Goal: Transaction & Acquisition: Purchase product/service

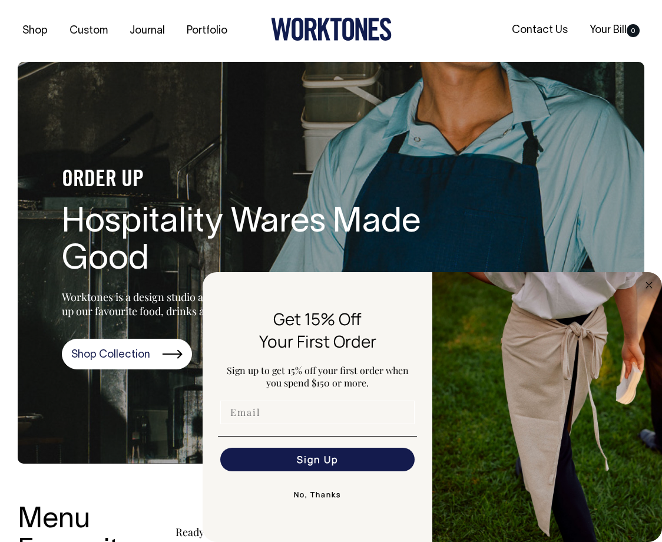
click at [273, 414] on input "Email" at bounding box center [317, 413] width 194 height 24
type input "[EMAIL_ADDRESS][DOMAIN_NAME]"
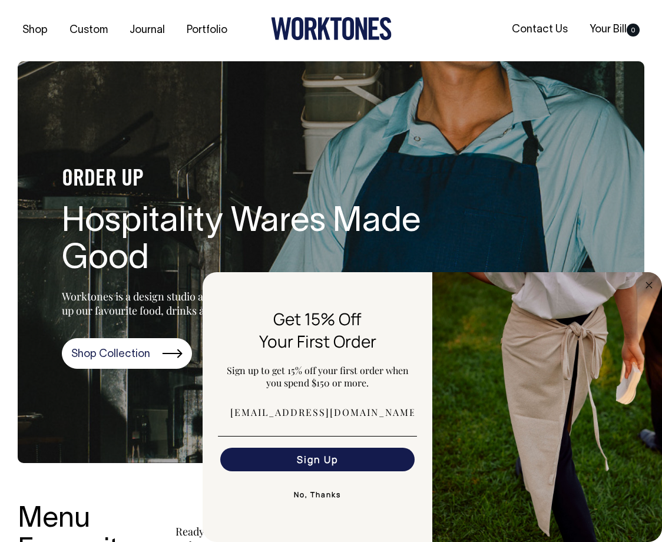
click at [305, 462] on button "Sign Up" at bounding box center [317, 460] width 194 height 24
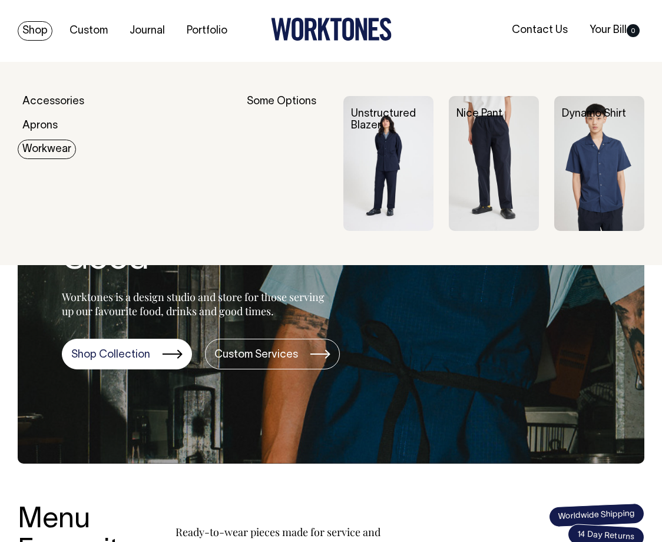
click at [594, 151] on img at bounding box center [599, 163] width 90 height 135
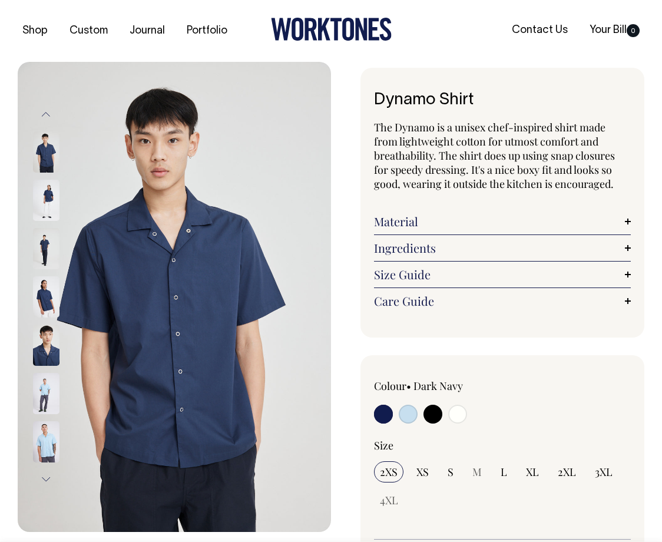
click at [432, 409] on input "radio" at bounding box center [433, 414] width 19 height 19
radio input "true"
select select "Black"
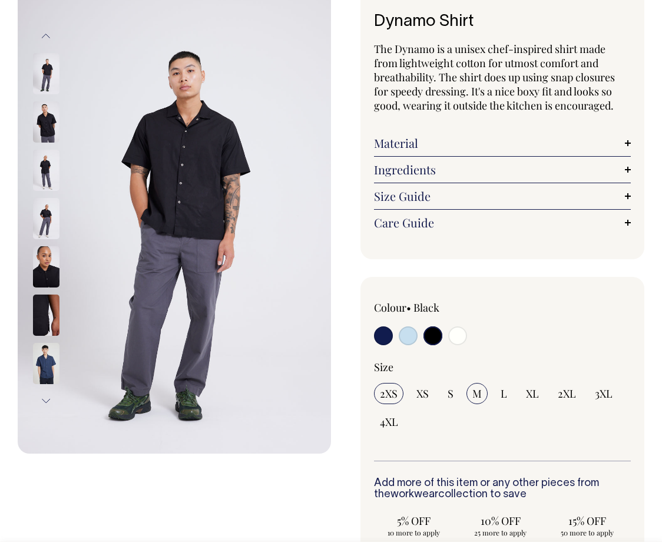
scroll to position [80, 0]
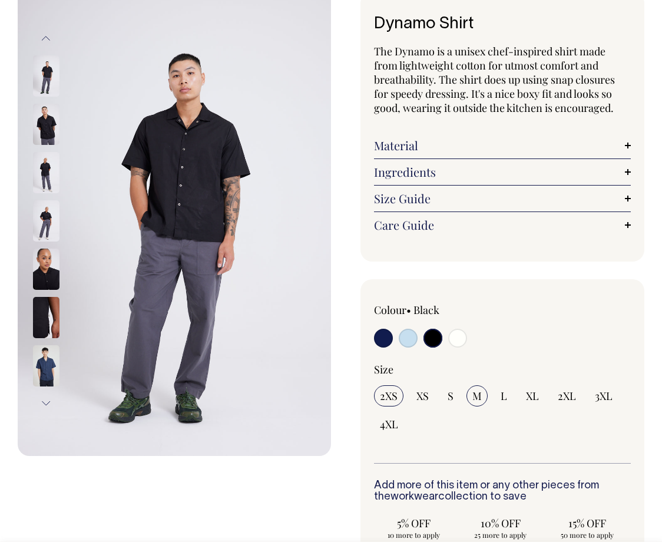
click at [472, 389] on span "M" at bounding box center [476, 396] width 9 height 14
click at [472, 388] on input "M" at bounding box center [477, 395] width 21 height 21
radio input "true"
select select "M"
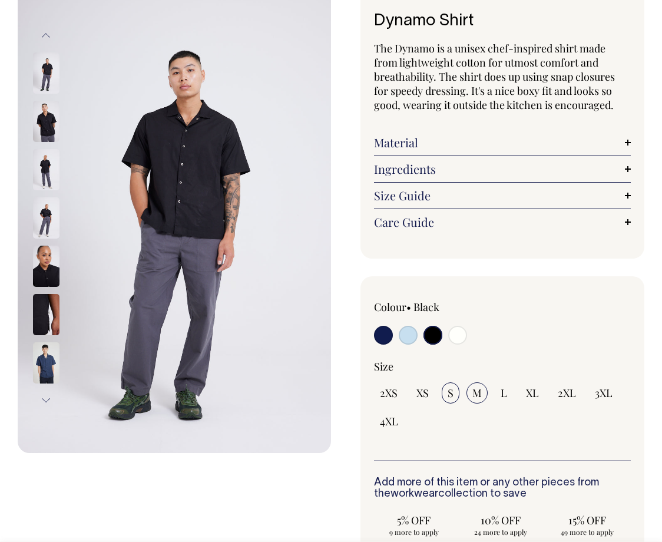
click at [456, 393] on input "S" at bounding box center [451, 392] width 18 height 21
radio input "true"
select select "S"
click at [395, 393] on span "2XS" at bounding box center [389, 393] width 18 height 14
click at [395, 393] on input "2XS" at bounding box center [388, 392] width 29 height 21
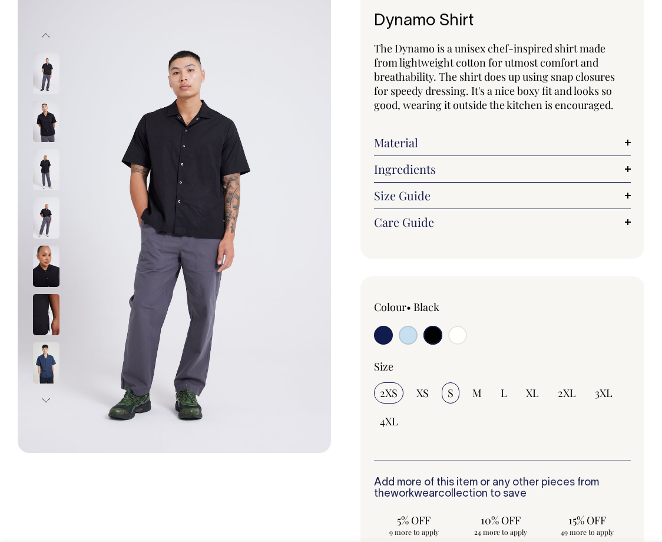
radio input "true"
select select "2XS"
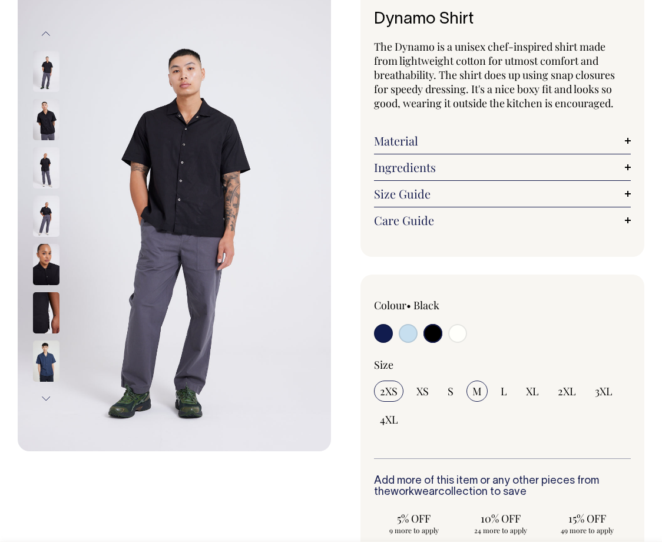
click at [475, 392] on span "M" at bounding box center [476, 391] width 9 height 14
click at [475, 392] on input "M" at bounding box center [477, 391] width 21 height 21
radio input "true"
select select "M"
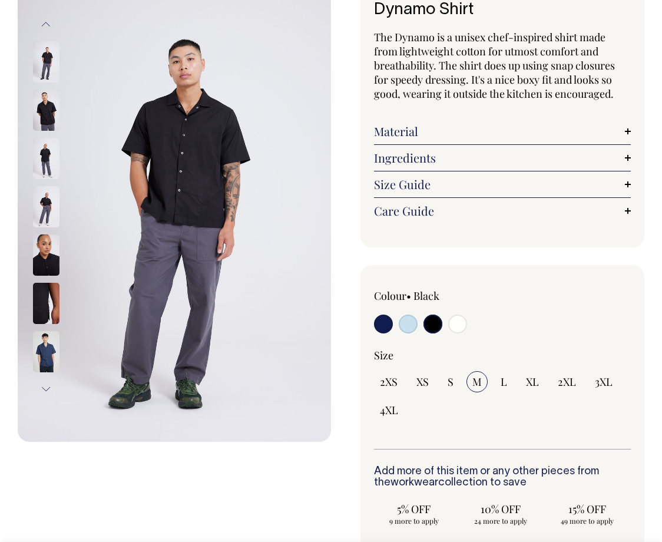
scroll to position [91, 0]
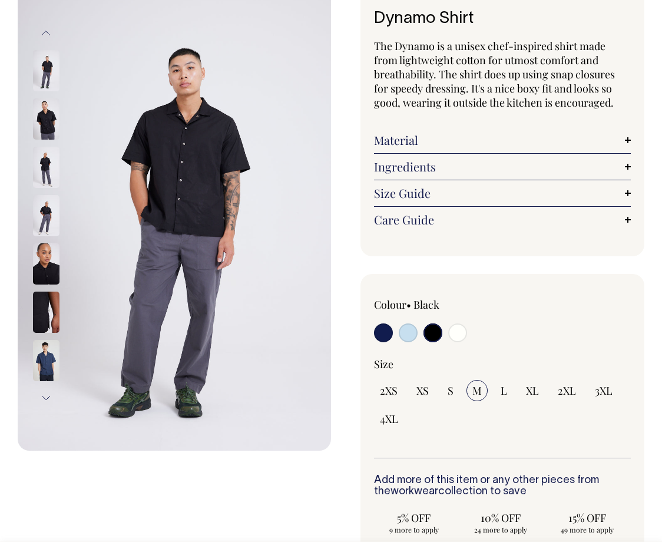
click at [405, 329] on input "radio" at bounding box center [408, 332] width 19 height 19
radio input "true"
select select "True Blue"
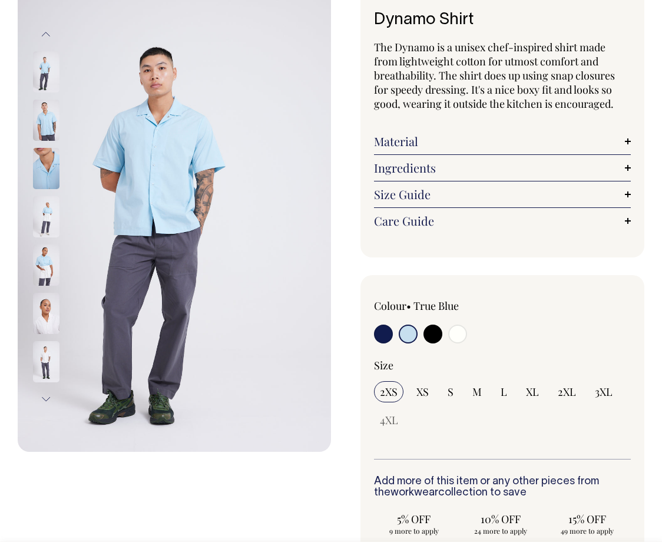
scroll to position [80, 0]
click at [382, 329] on input "radio" at bounding box center [383, 334] width 19 height 19
radio input "true"
select select "Dark Navy"
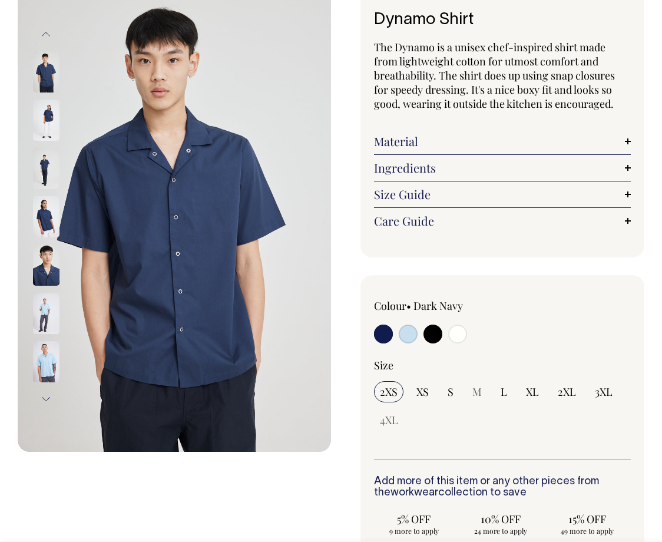
click at [427, 330] on input "radio" at bounding box center [433, 334] width 19 height 19
radio input "true"
select select "Black"
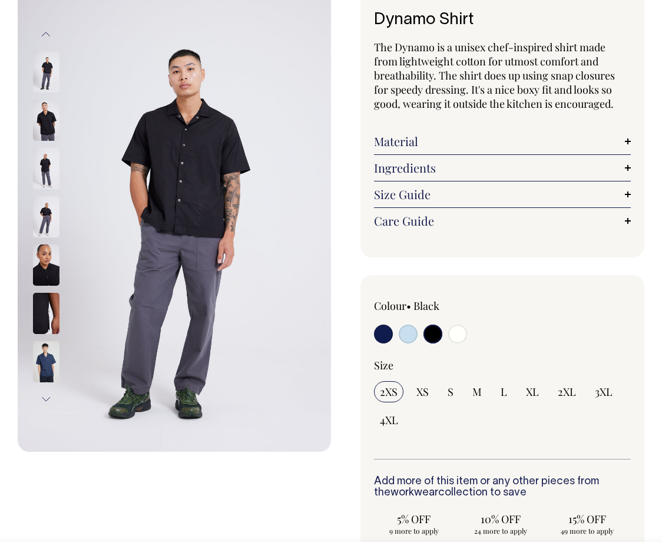
click at [456, 332] on input "radio" at bounding box center [457, 334] width 19 height 19
radio input "true"
select select "Off-White"
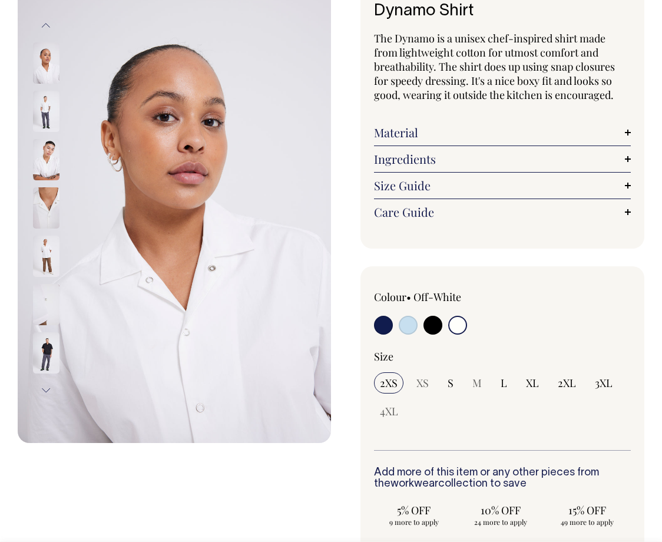
scroll to position [90, 0]
click at [477, 383] on span "M" at bounding box center [476, 382] width 9 height 14
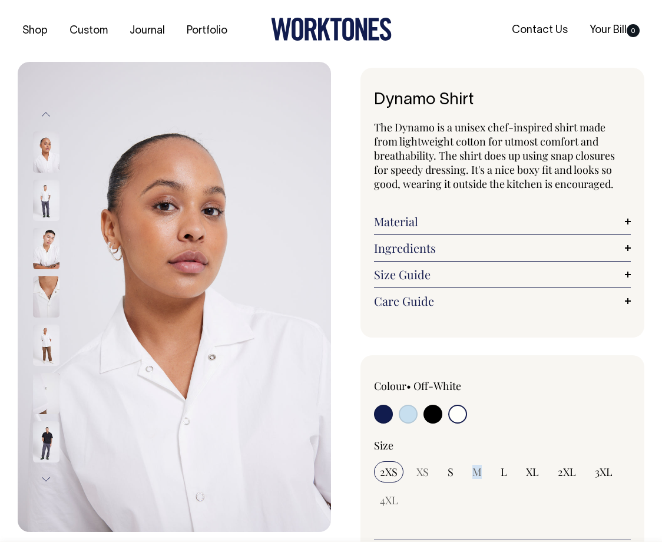
scroll to position [0, 0]
click at [396, 277] on link "Size Guide" at bounding box center [502, 274] width 257 height 14
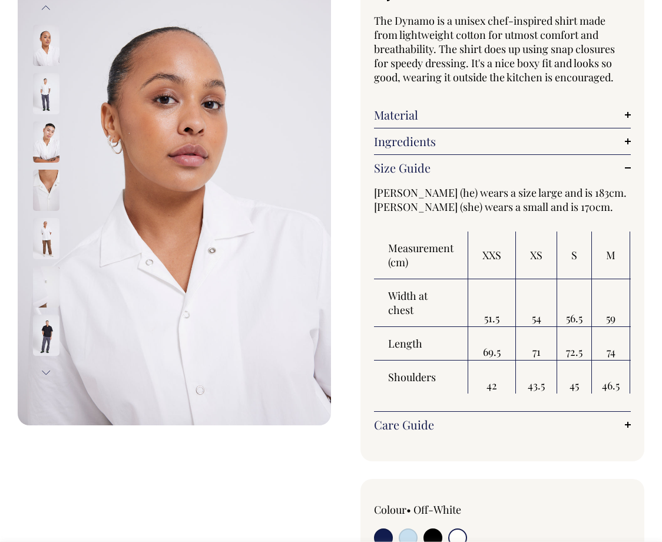
scroll to position [107, 0]
click at [54, 98] on img at bounding box center [46, 92] width 27 height 41
click at [45, 84] on img at bounding box center [46, 92] width 27 height 41
click at [62, 85] on div at bounding box center [61, 93] width 59 height 48
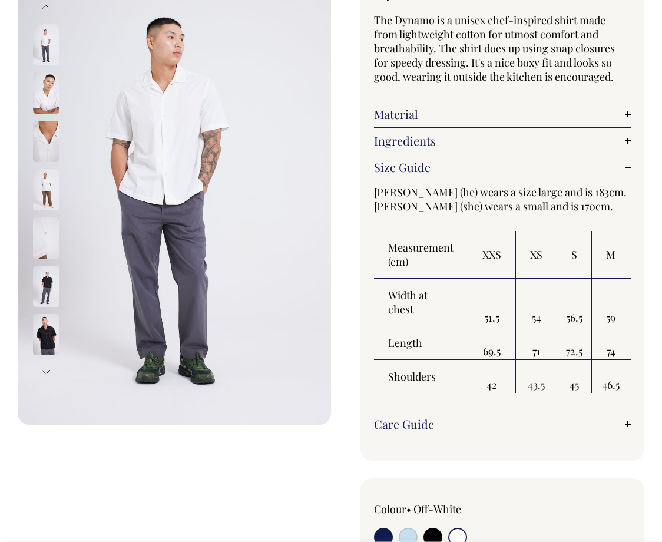
click at [51, 95] on img at bounding box center [46, 92] width 27 height 41
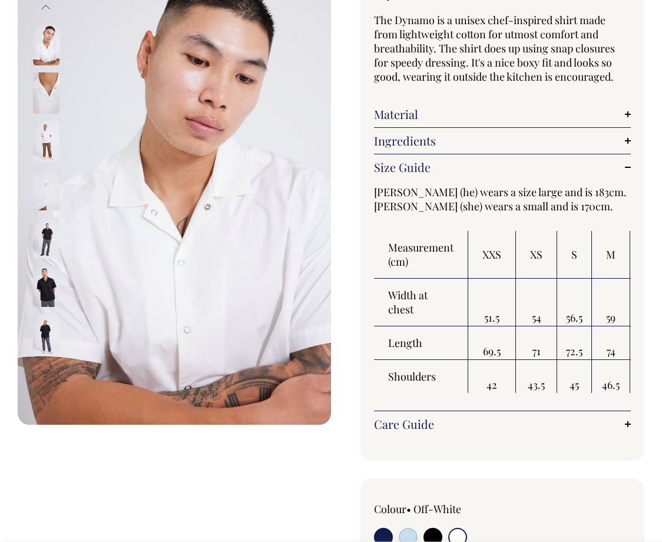
click at [47, 231] on img at bounding box center [46, 237] width 27 height 41
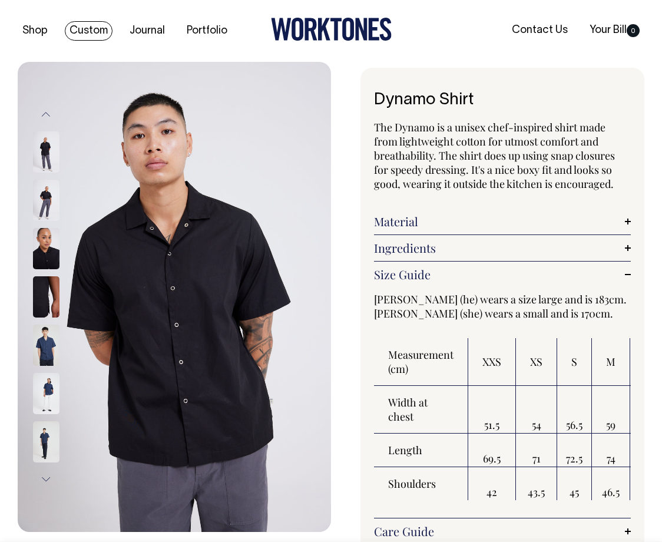
scroll to position [0, 0]
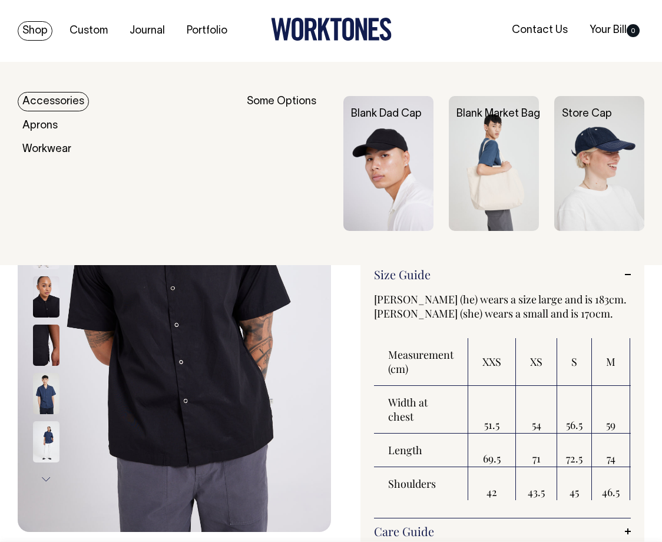
click at [70, 102] on link "Accessories" at bounding box center [53, 101] width 71 height 19
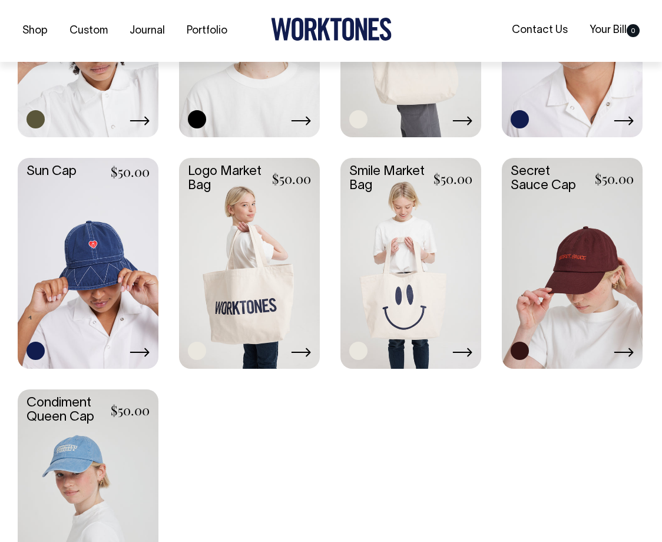
click at [60, 96] on link at bounding box center [88, 30] width 141 height 209
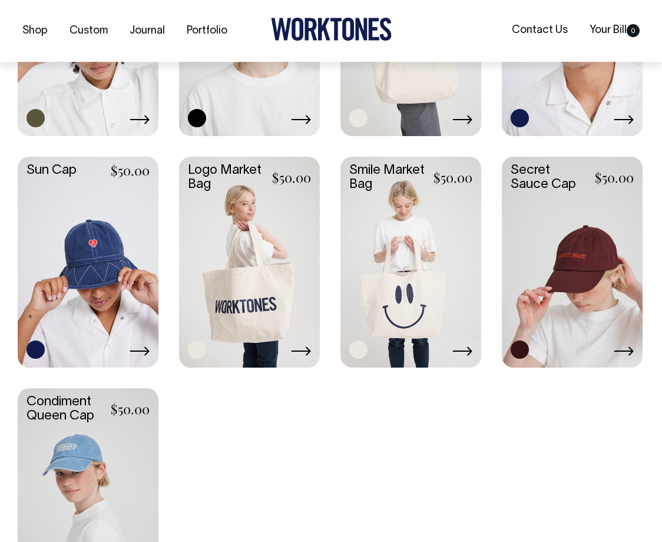
scroll to position [661, 0]
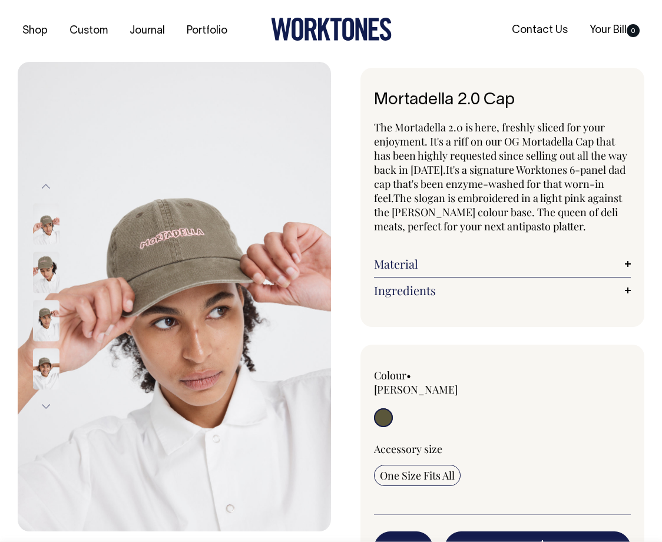
click at [48, 319] on img at bounding box center [46, 320] width 27 height 41
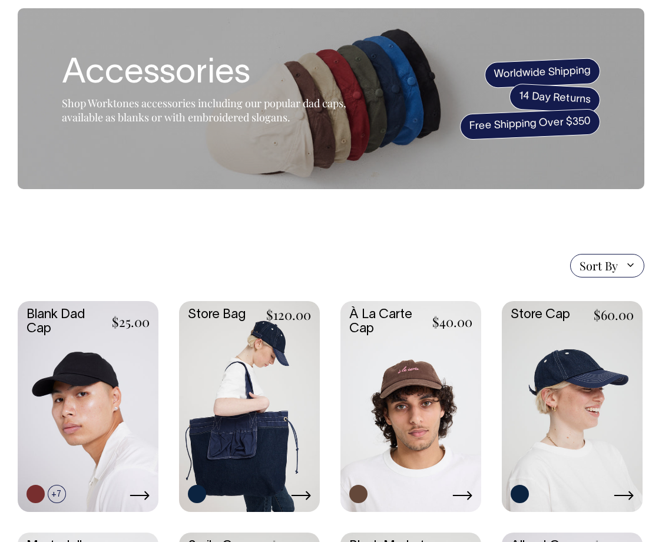
scroll to position [54, 0]
